Goal: Task Accomplishment & Management: Manage account settings

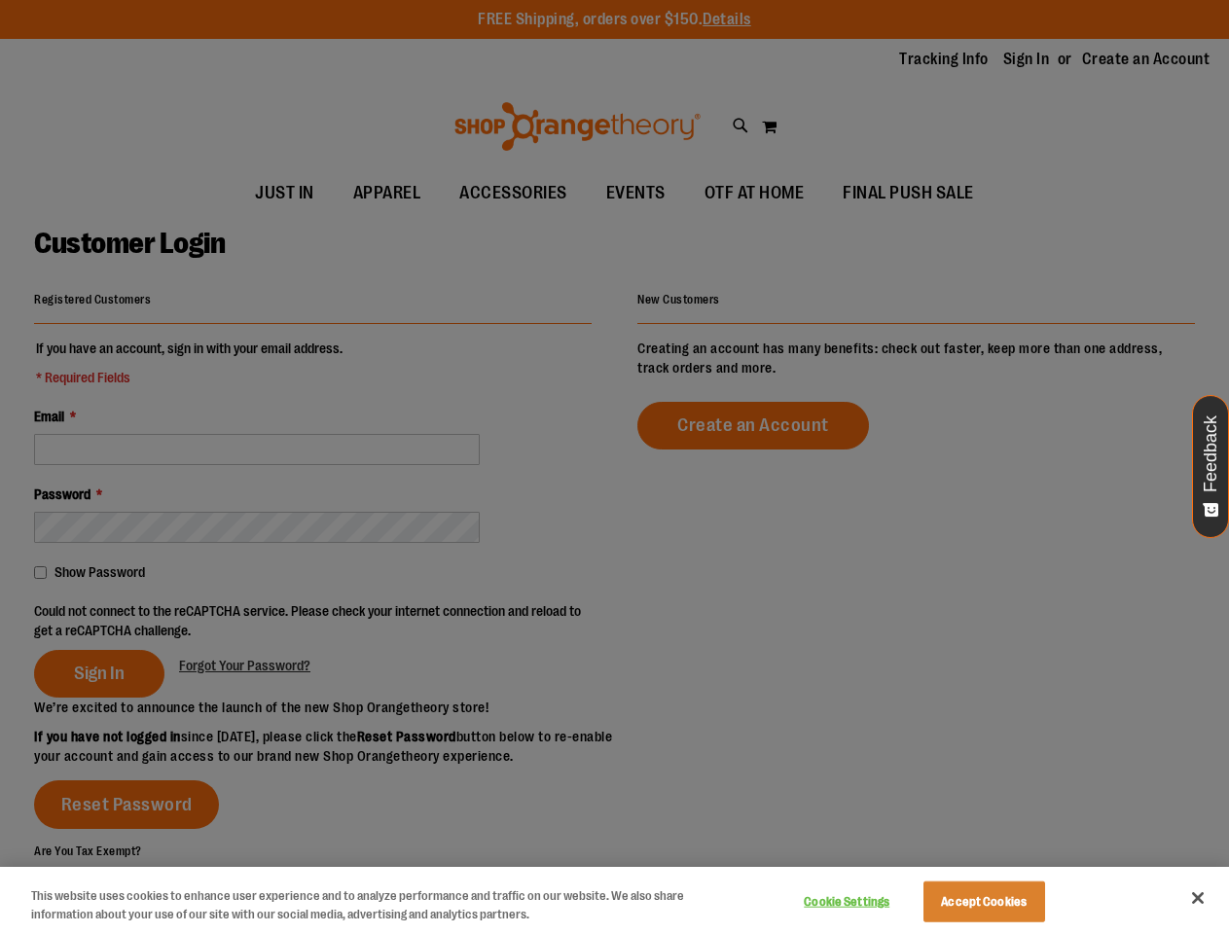
click at [614, 467] on div at bounding box center [614, 467] width 1229 height 934
click at [1211, 466] on span "Feedback" at bounding box center [1211, 454] width 18 height 77
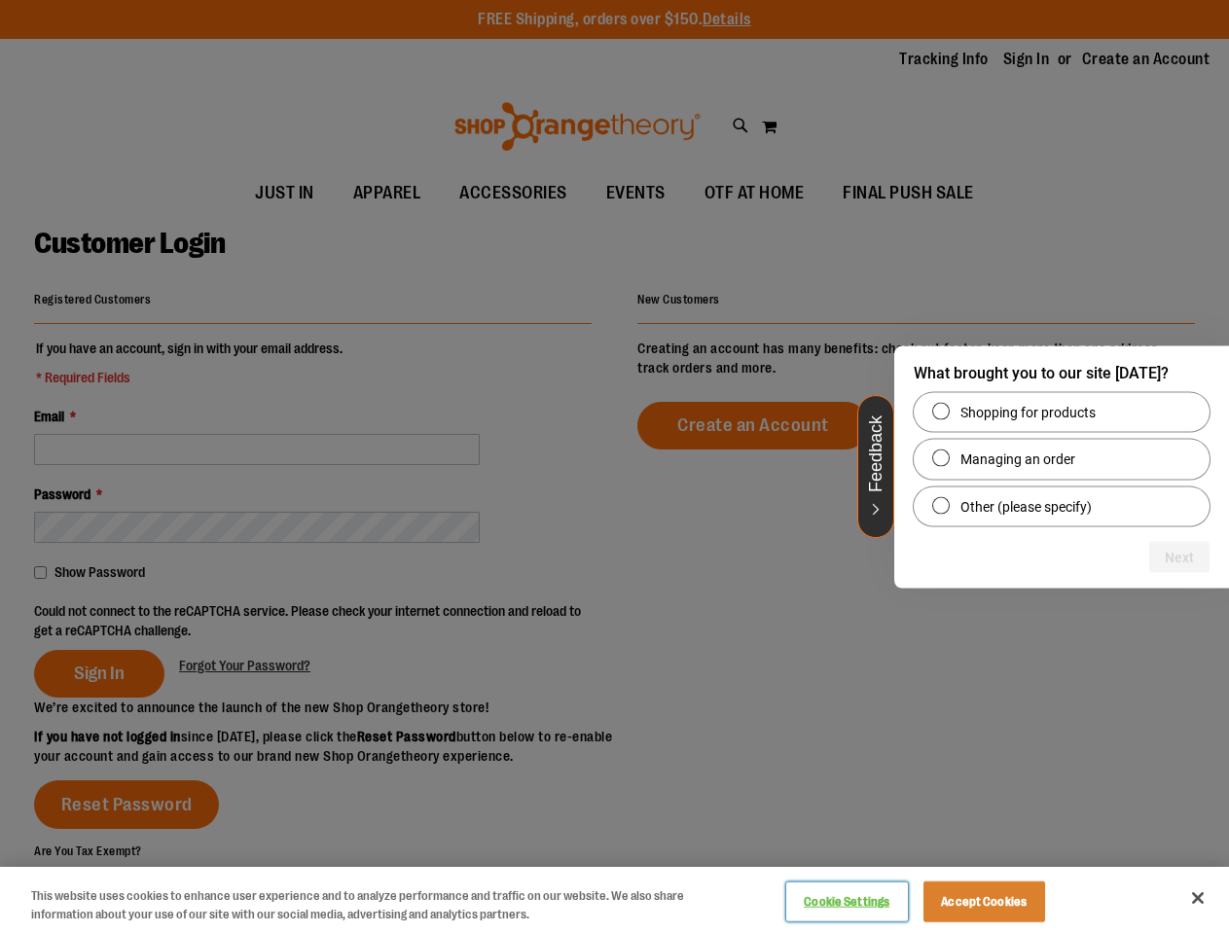
click at [871, 902] on button "Cookie Settings" at bounding box center [847, 902] width 122 height 39
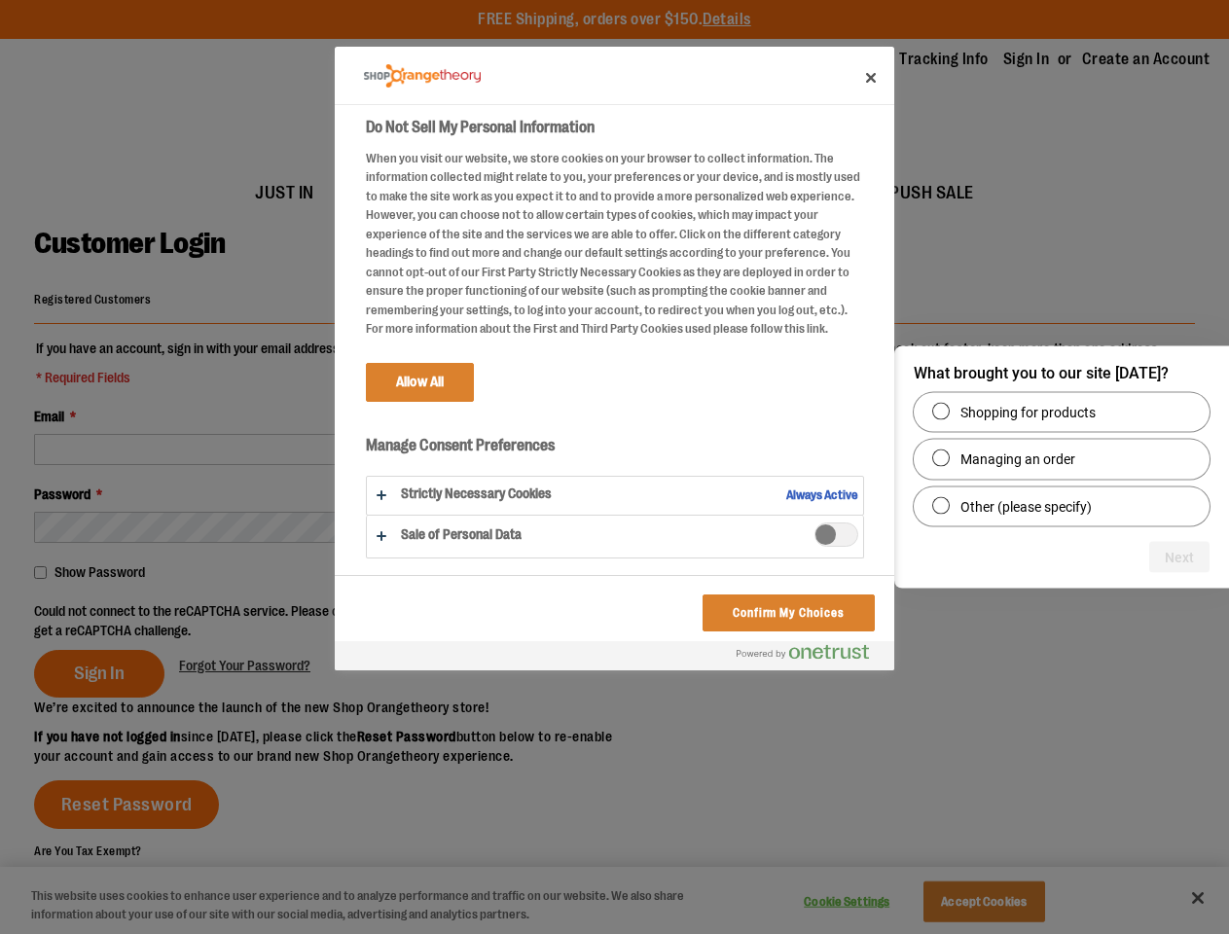
click at [1008, 902] on div at bounding box center [614, 467] width 1229 height 934
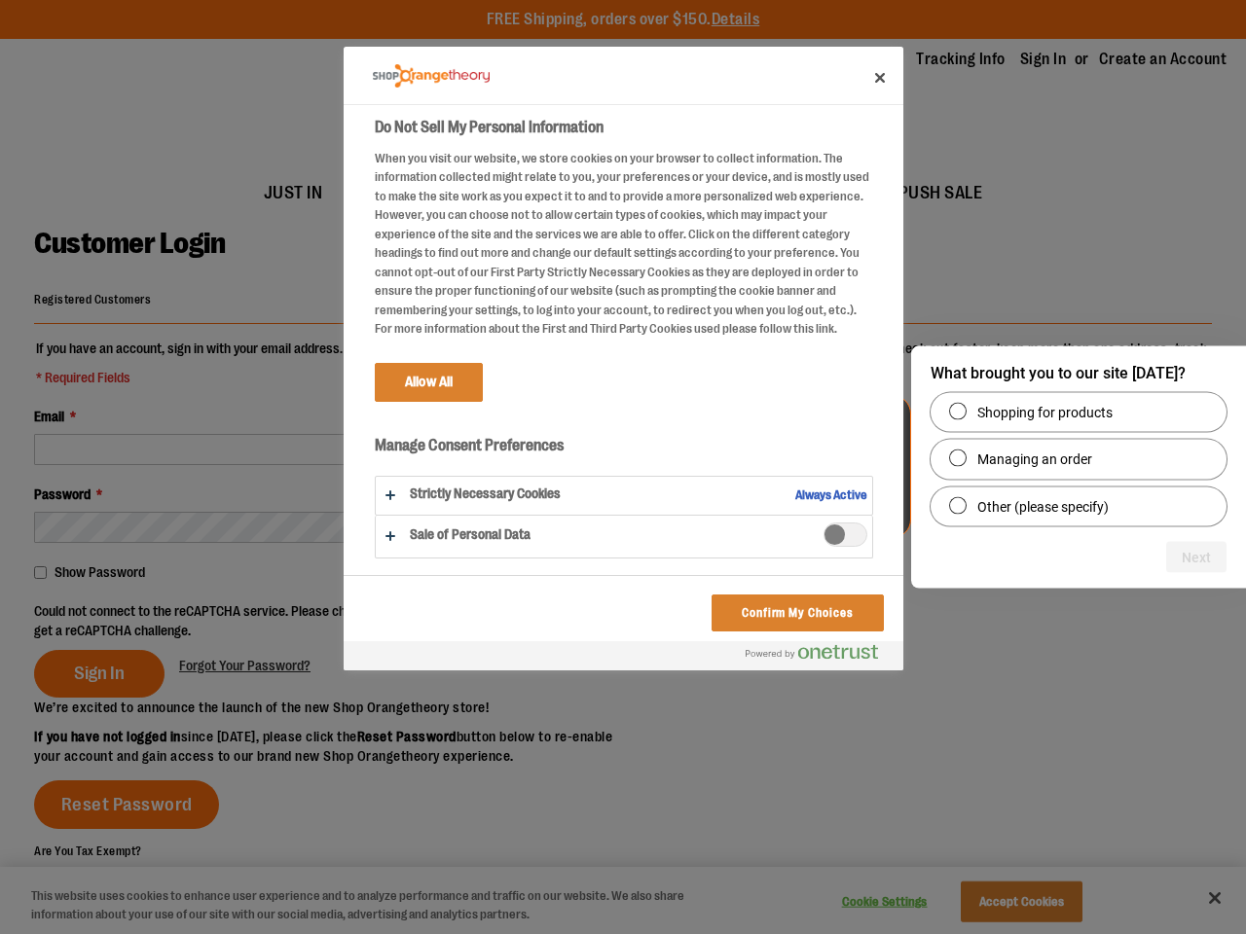
click at [1198, 898] on div at bounding box center [623, 467] width 1246 height 934
click at [316, 620] on div at bounding box center [623, 467] width 1246 height 934
